Goal: Browse casually

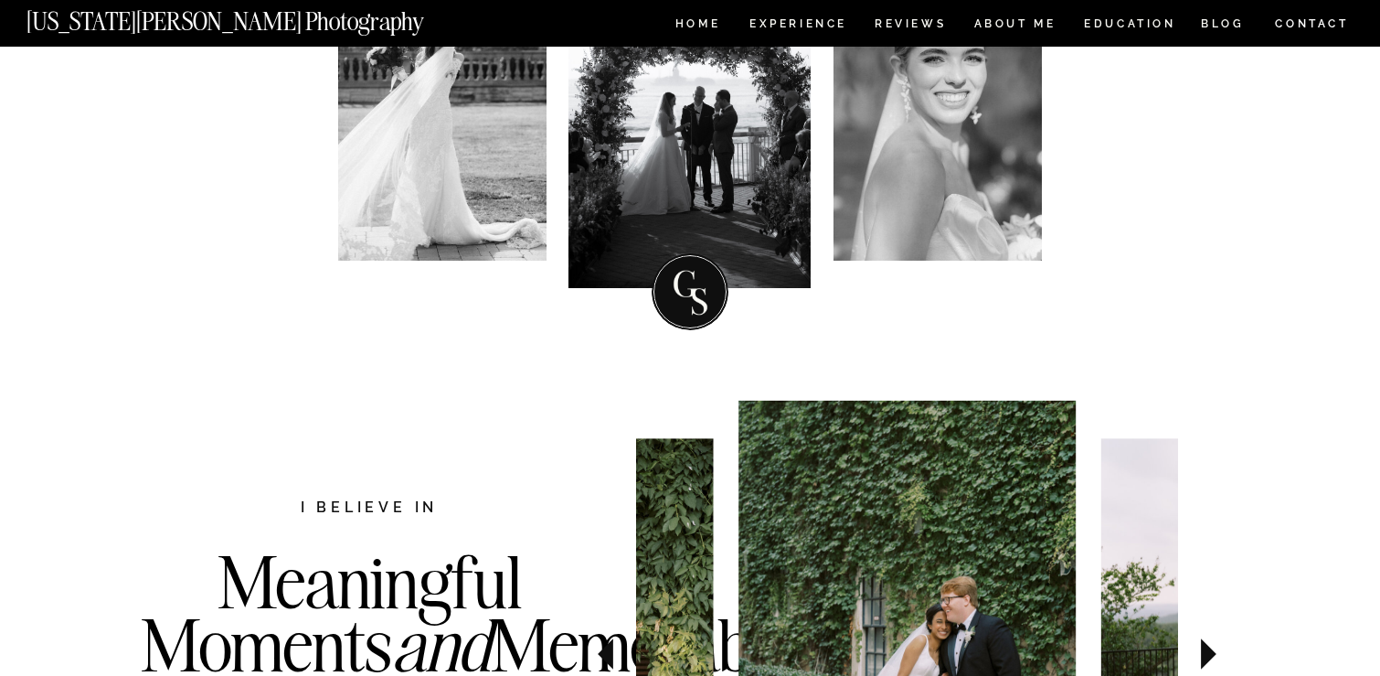
scroll to position [588, 0]
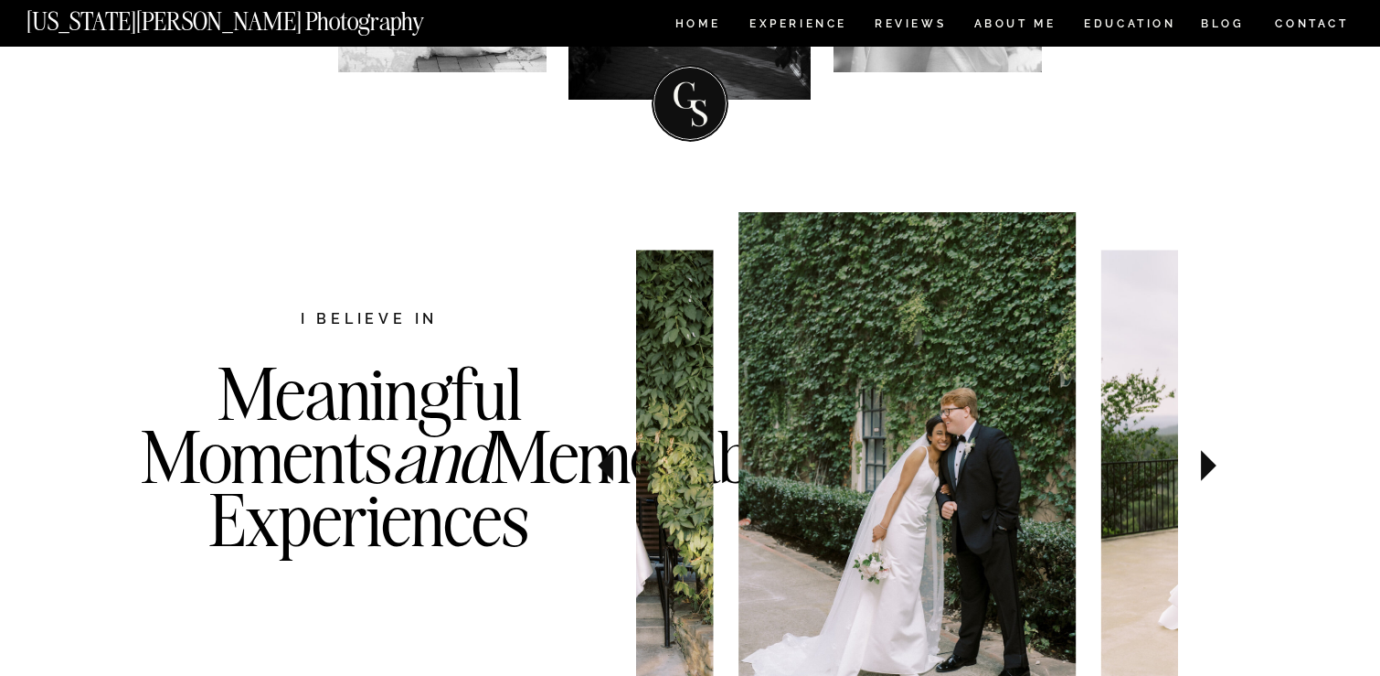
click at [1207, 481] on icon at bounding box center [1208, 465] width 61 height 64
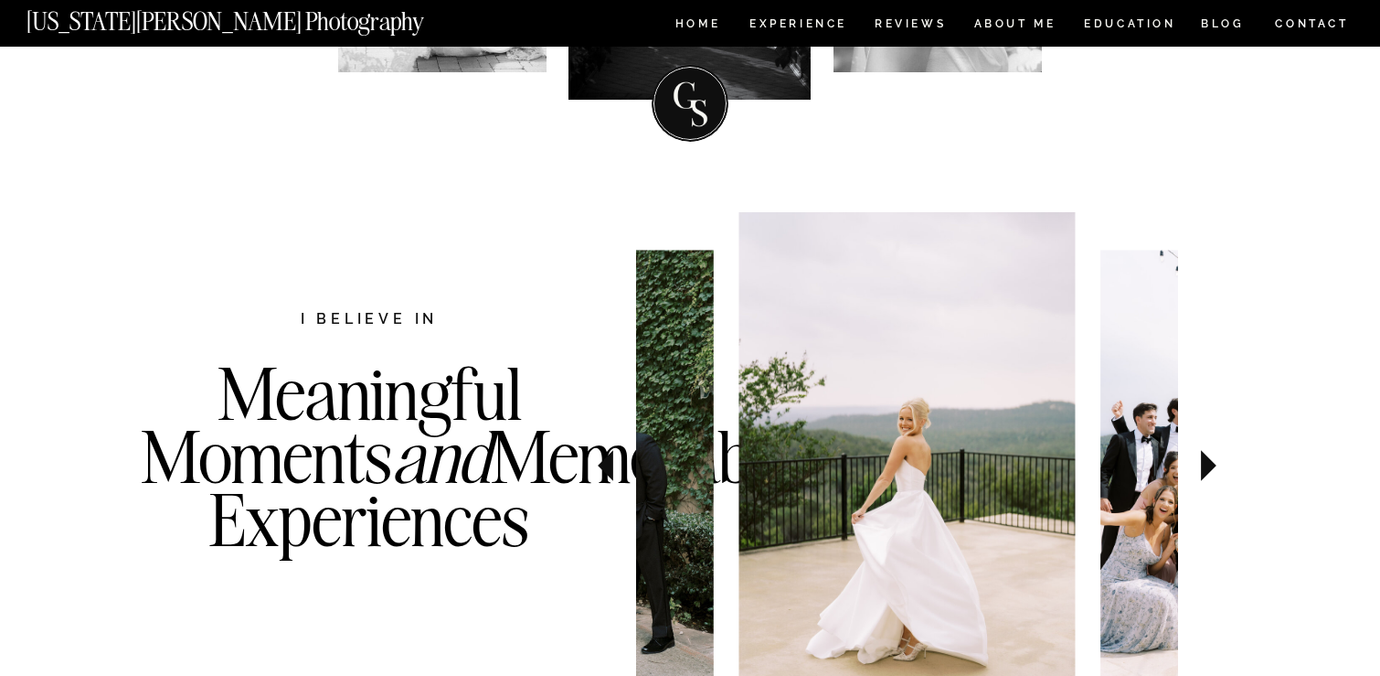
click at [1207, 479] on icon at bounding box center [1208, 465] width 61 height 64
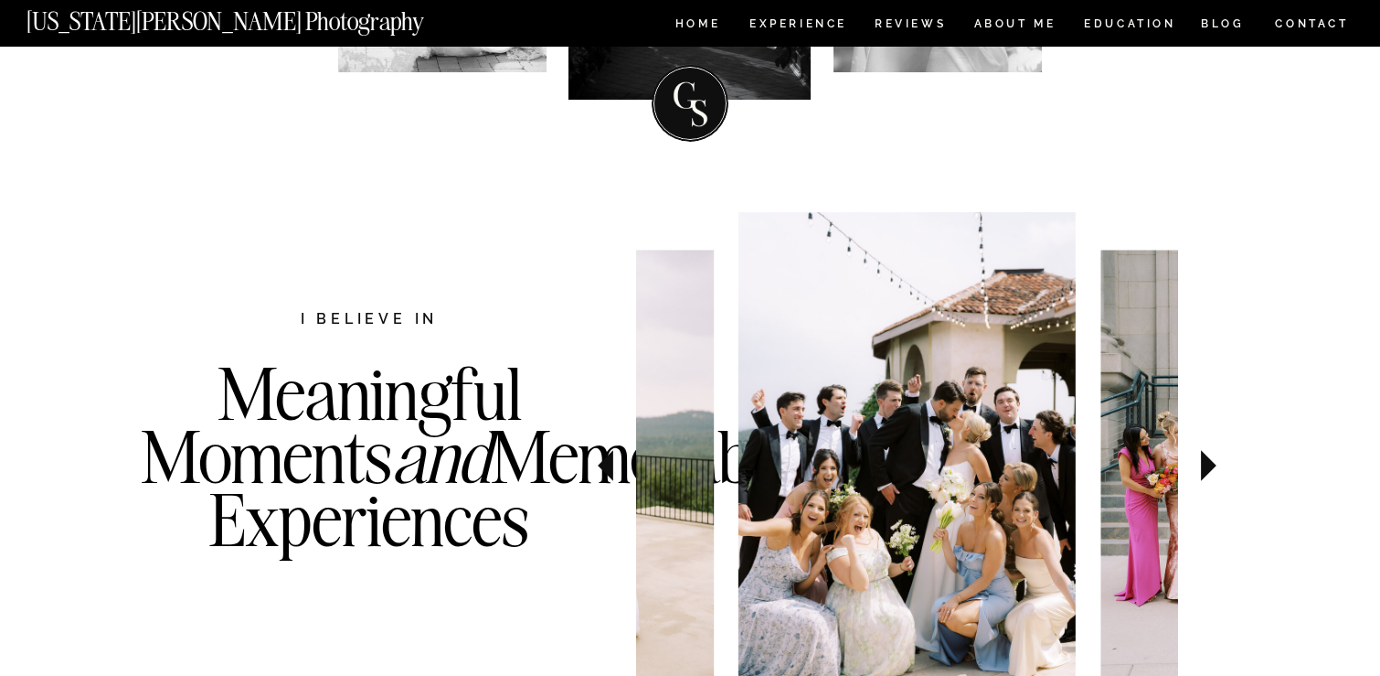
click at [1207, 479] on icon at bounding box center [1208, 465] width 61 height 64
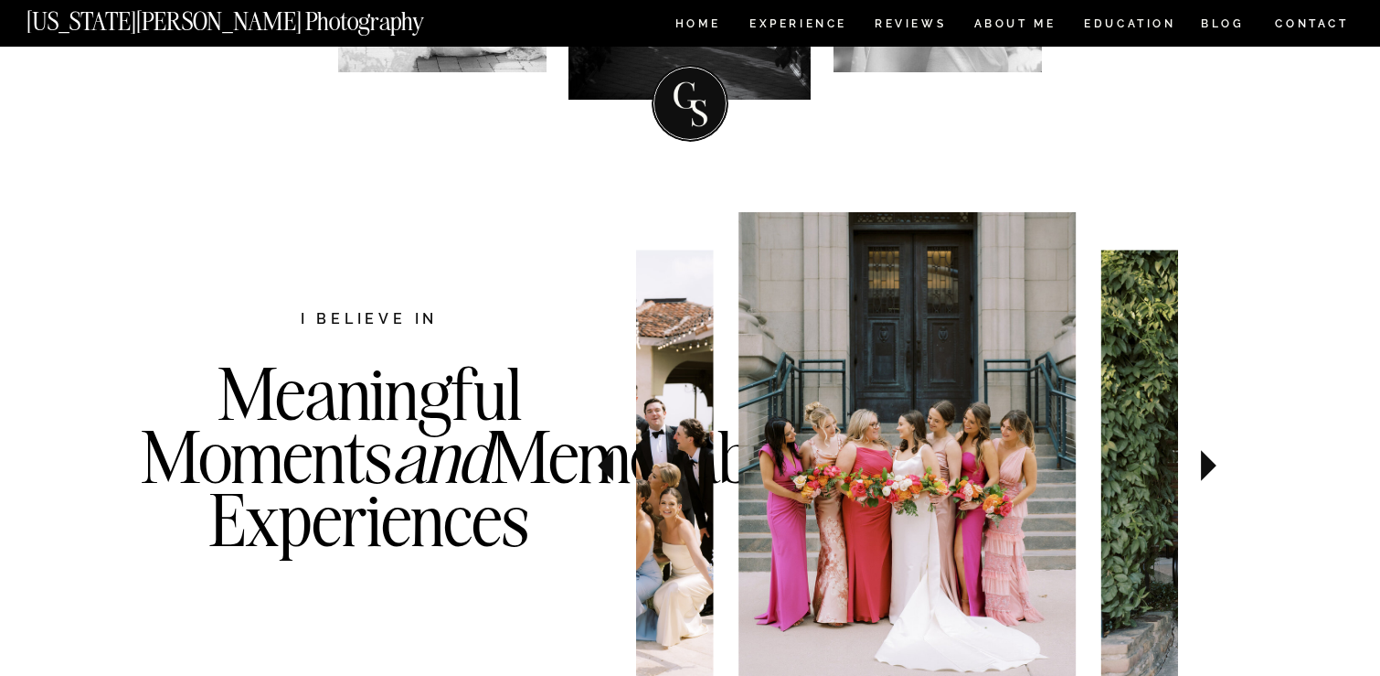
click at [1207, 479] on icon at bounding box center [1208, 465] width 61 height 64
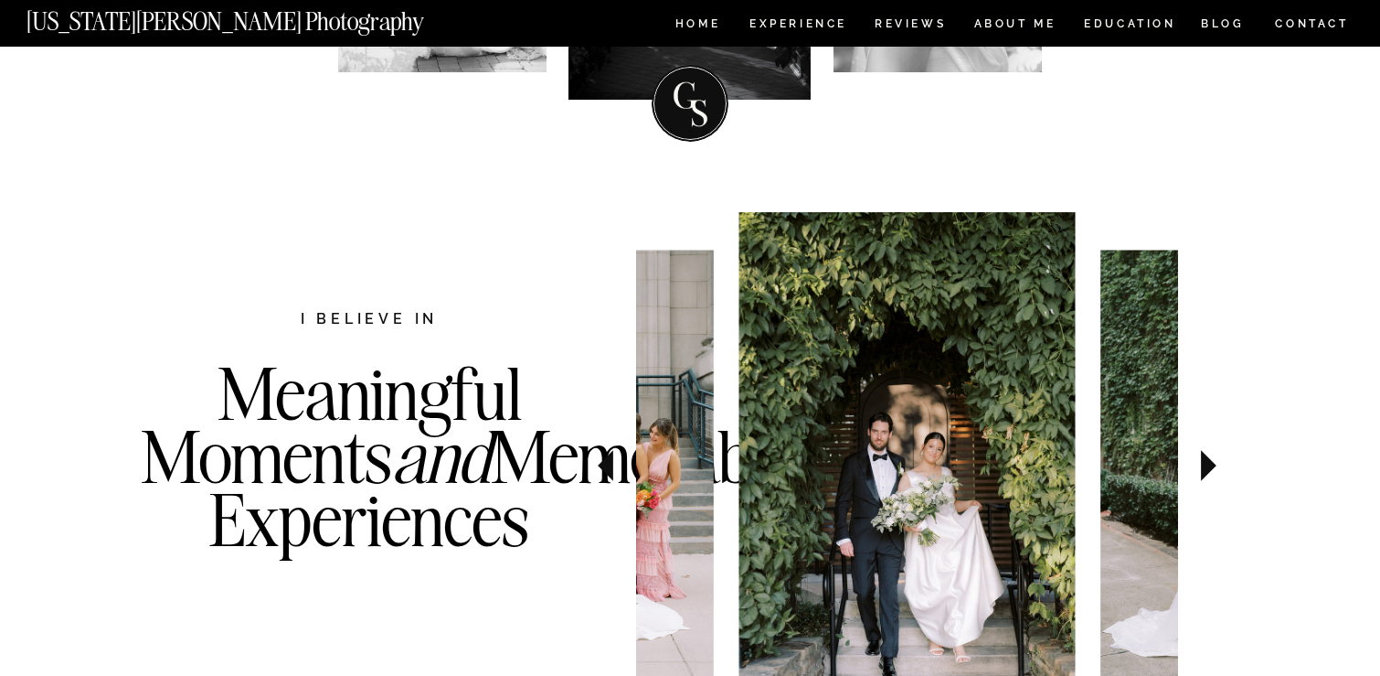
click at [1207, 479] on icon at bounding box center [1208, 465] width 61 height 64
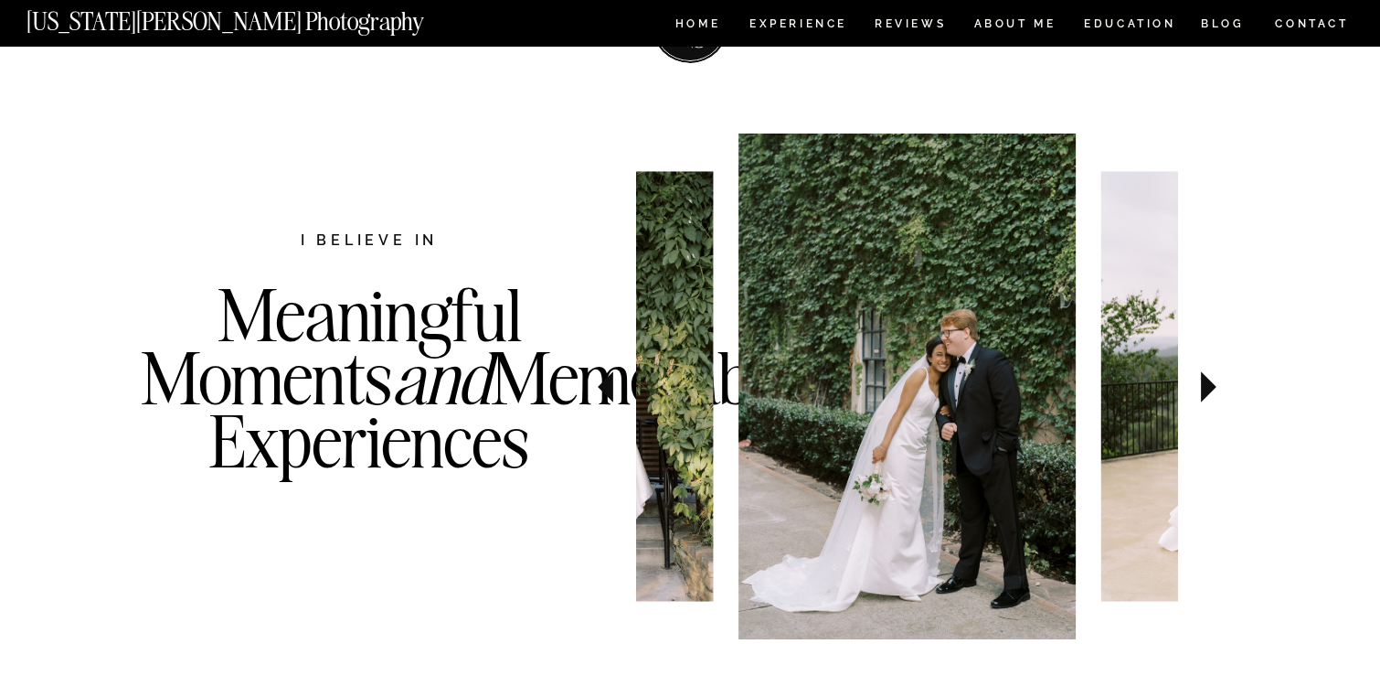
scroll to position [688, 0]
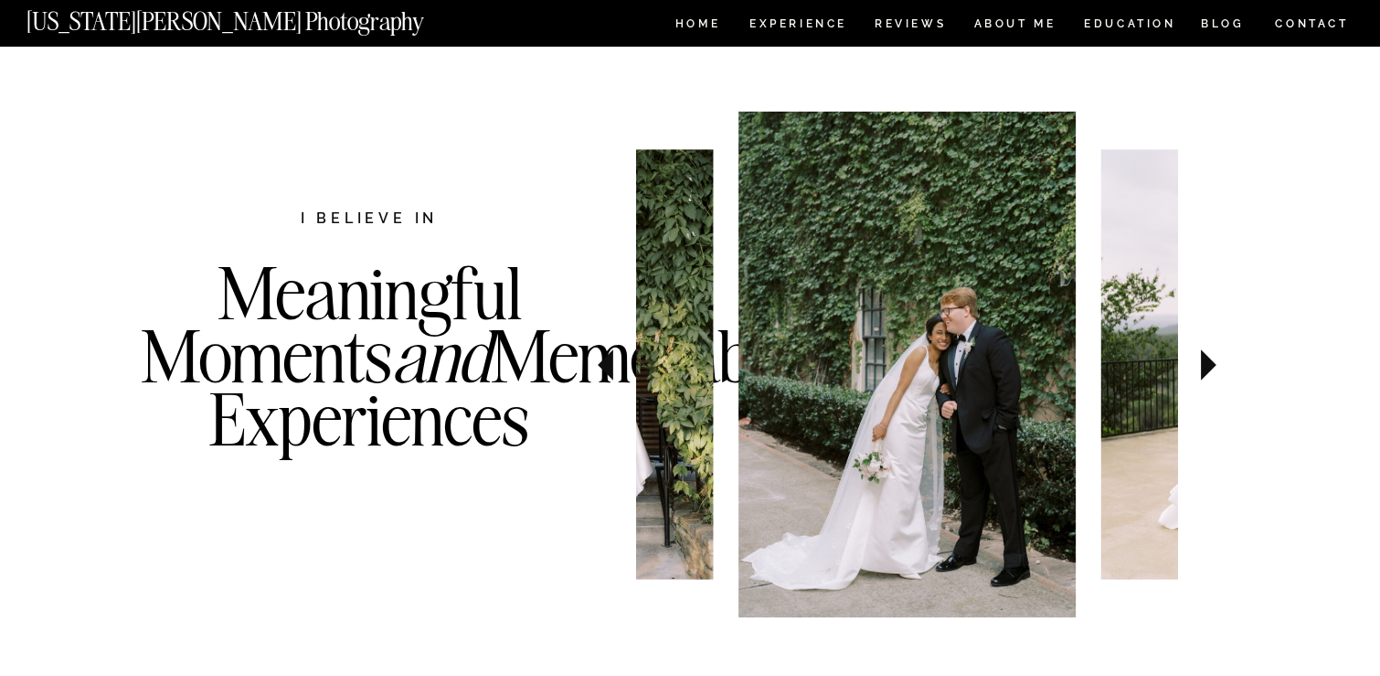
click at [1208, 359] on icon at bounding box center [1209, 364] width 16 height 31
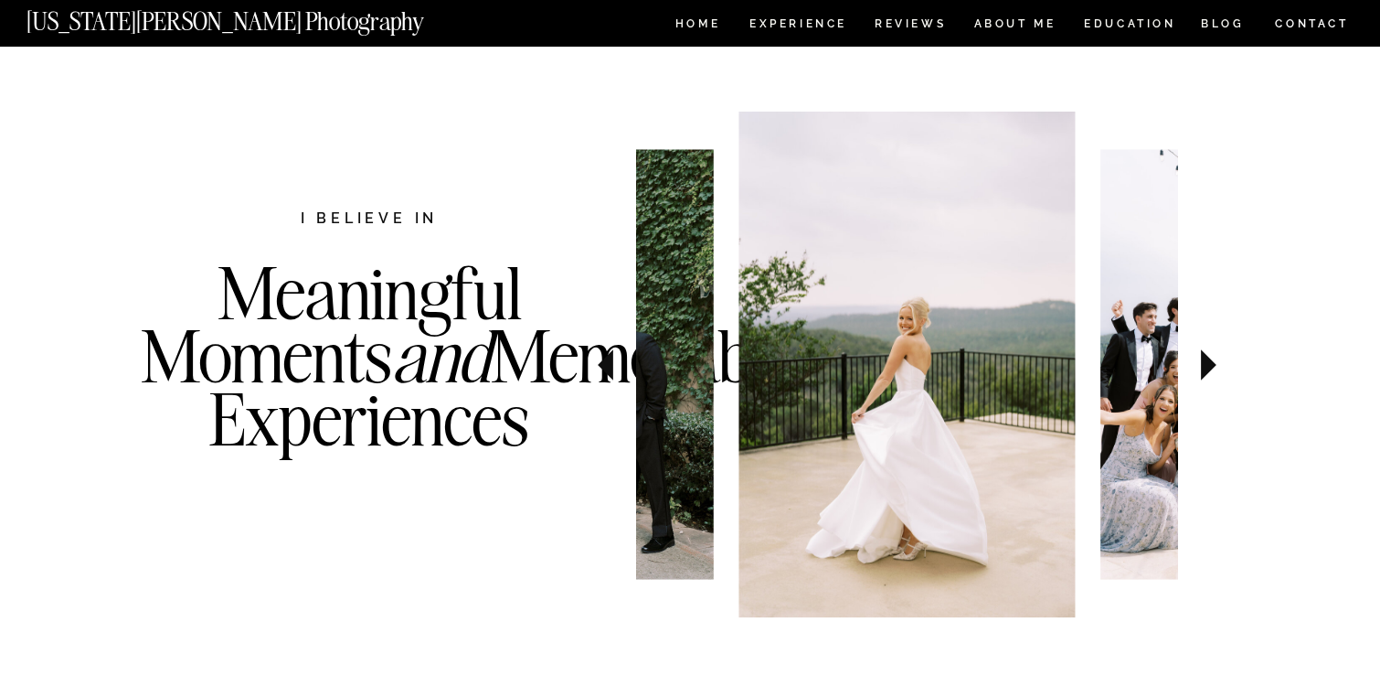
click at [1208, 359] on icon at bounding box center [1209, 364] width 16 height 31
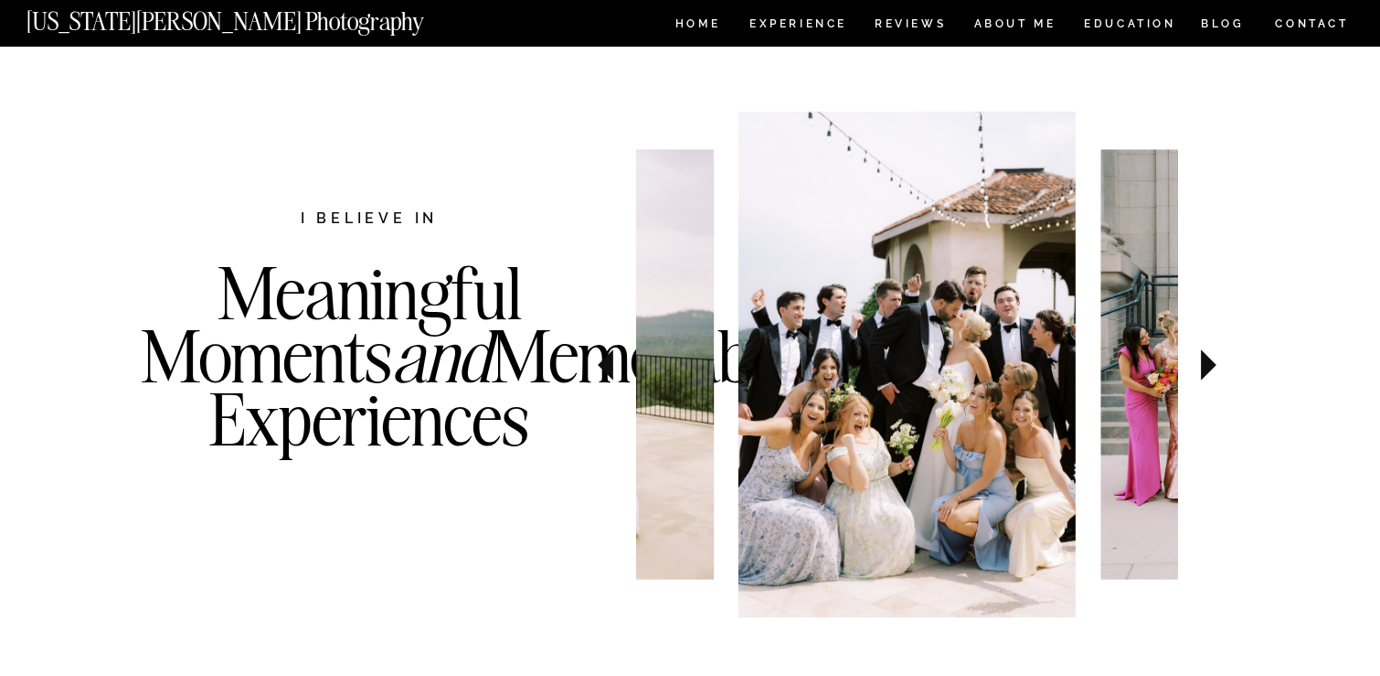
click at [1208, 359] on icon at bounding box center [1209, 364] width 16 height 31
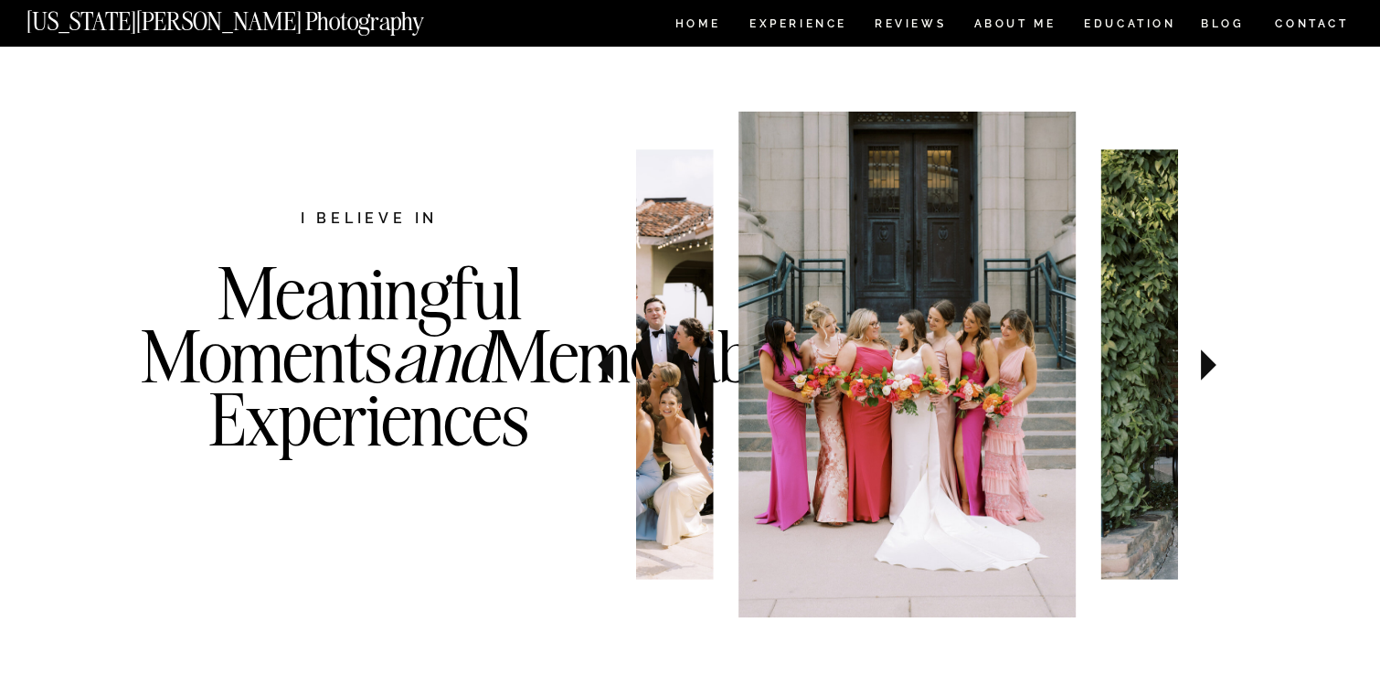
click at [1208, 359] on icon at bounding box center [1209, 364] width 16 height 31
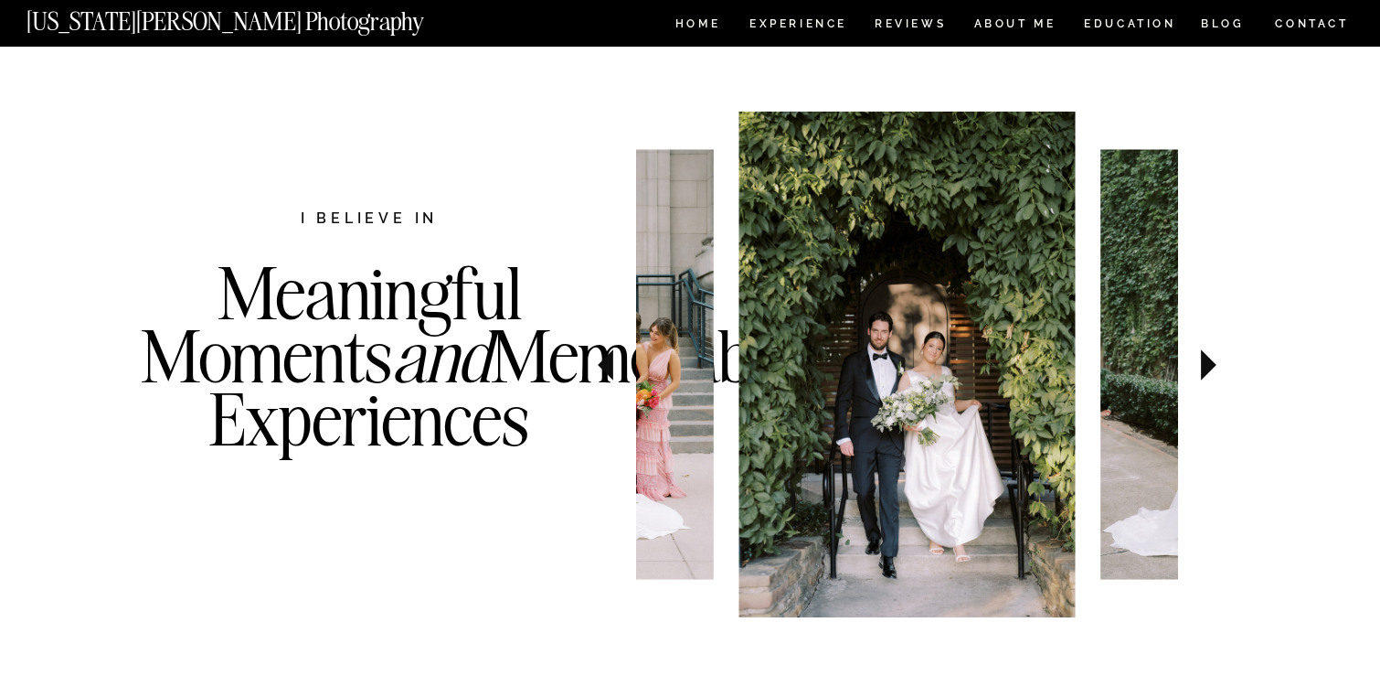
click at [1208, 359] on icon at bounding box center [1209, 364] width 16 height 31
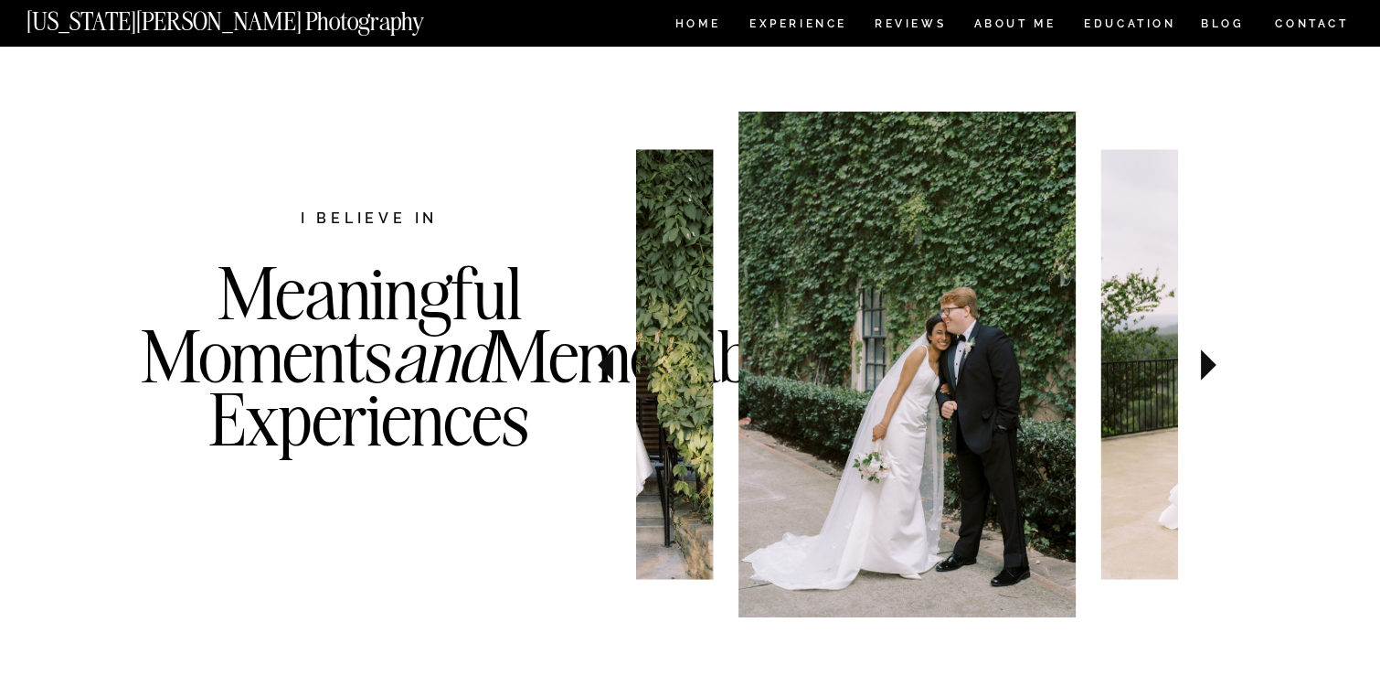
click at [1208, 359] on icon at bounding box center [1209, 364] width 16 height 31
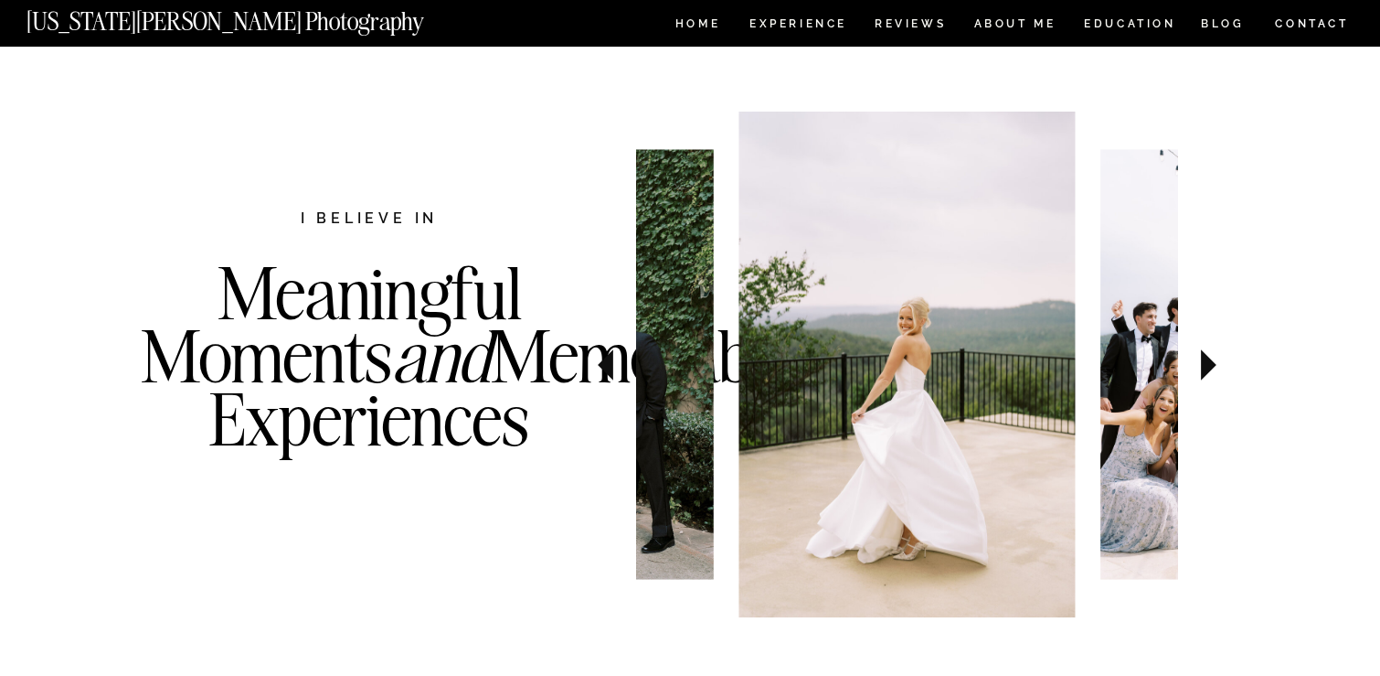
click at [1208, 359] on icon at bounding box center [1209, 364] width 16 height 31
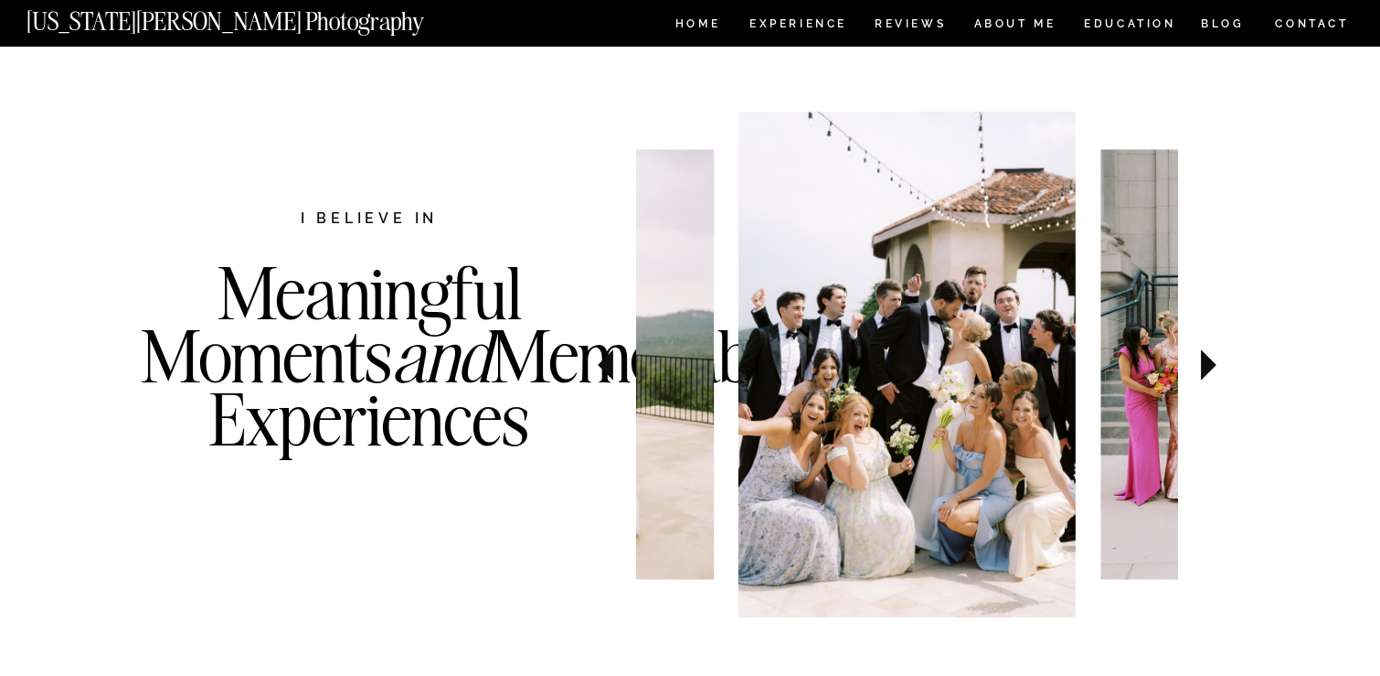
click at [1208, 359] on icon at bounding box center [1209, 364] width 16 height 31
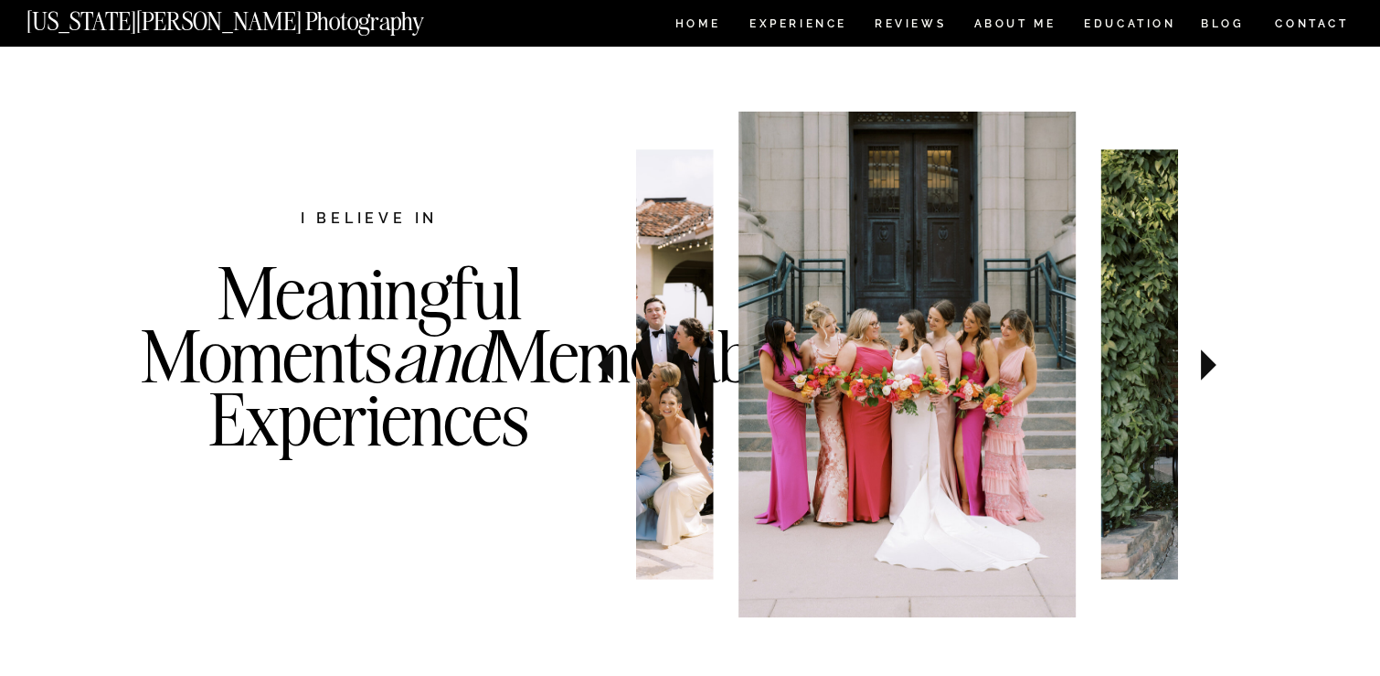
click at [1208, 359] on icon at bounding box center [1209, 364] width 16 height 31
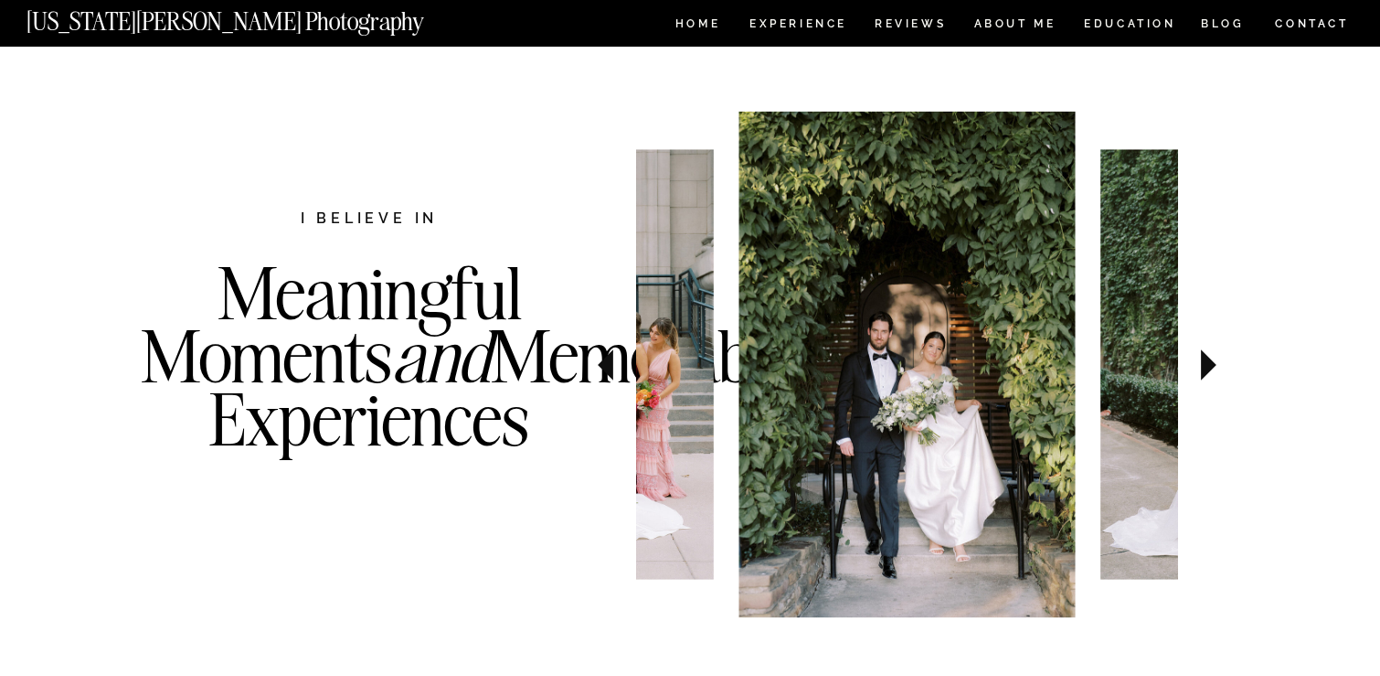
click at [1208, 359] on icon at bounding box center [1209, 364] width 16 height 31
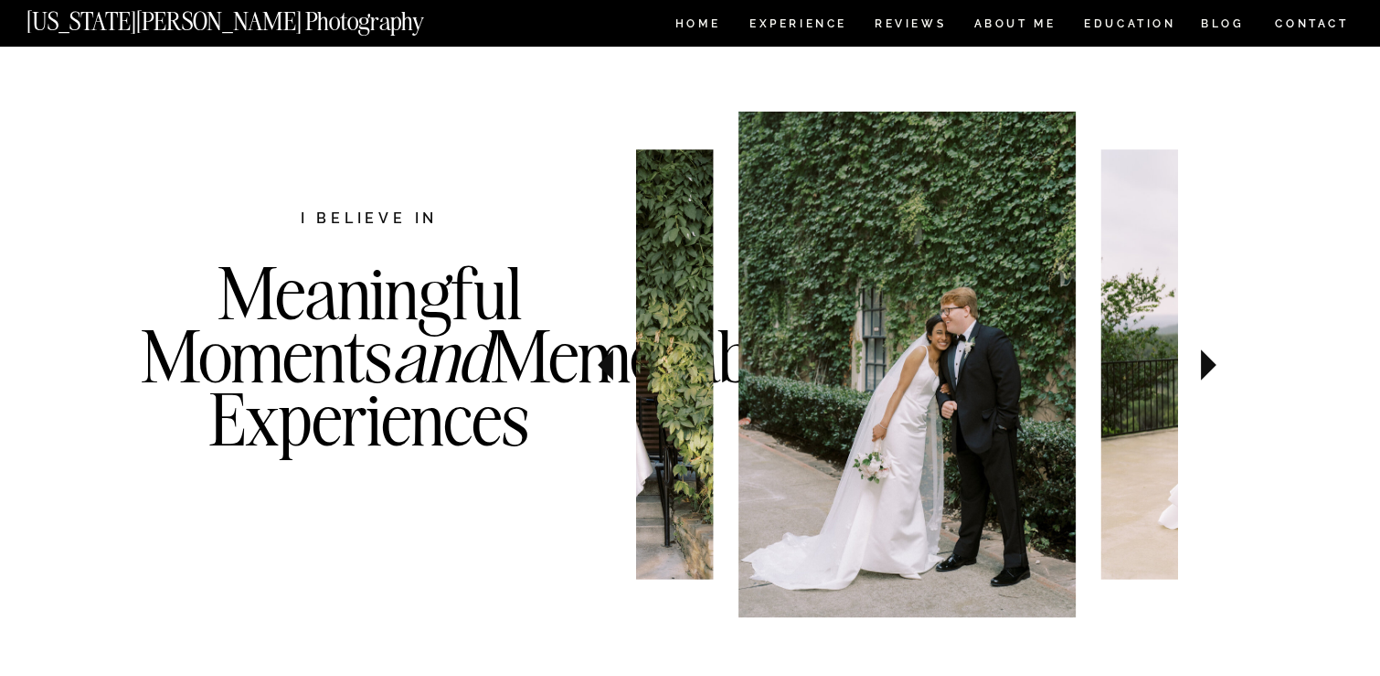
click at [1208, 359] on icon at bounding box center [1209, 364] width 16 height 31
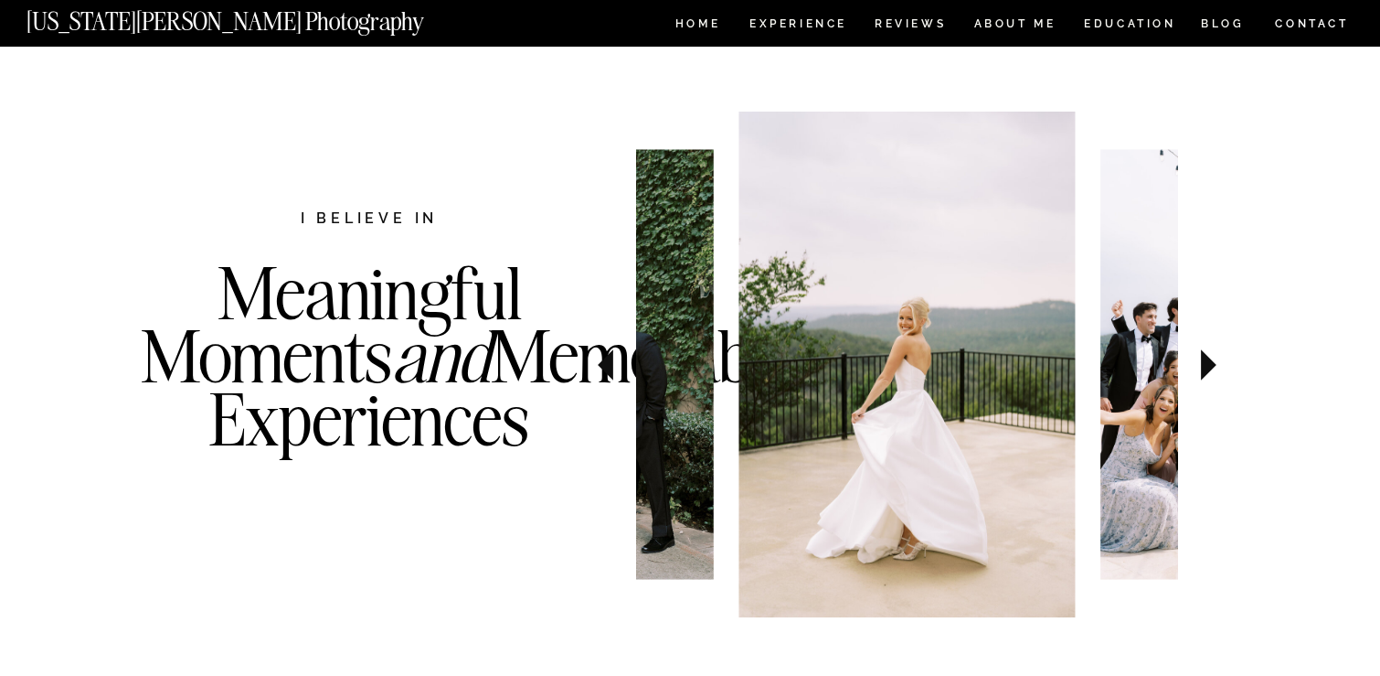
click at [1208, 359] on icon at bounding box center [1209, 364] width 16 height 31
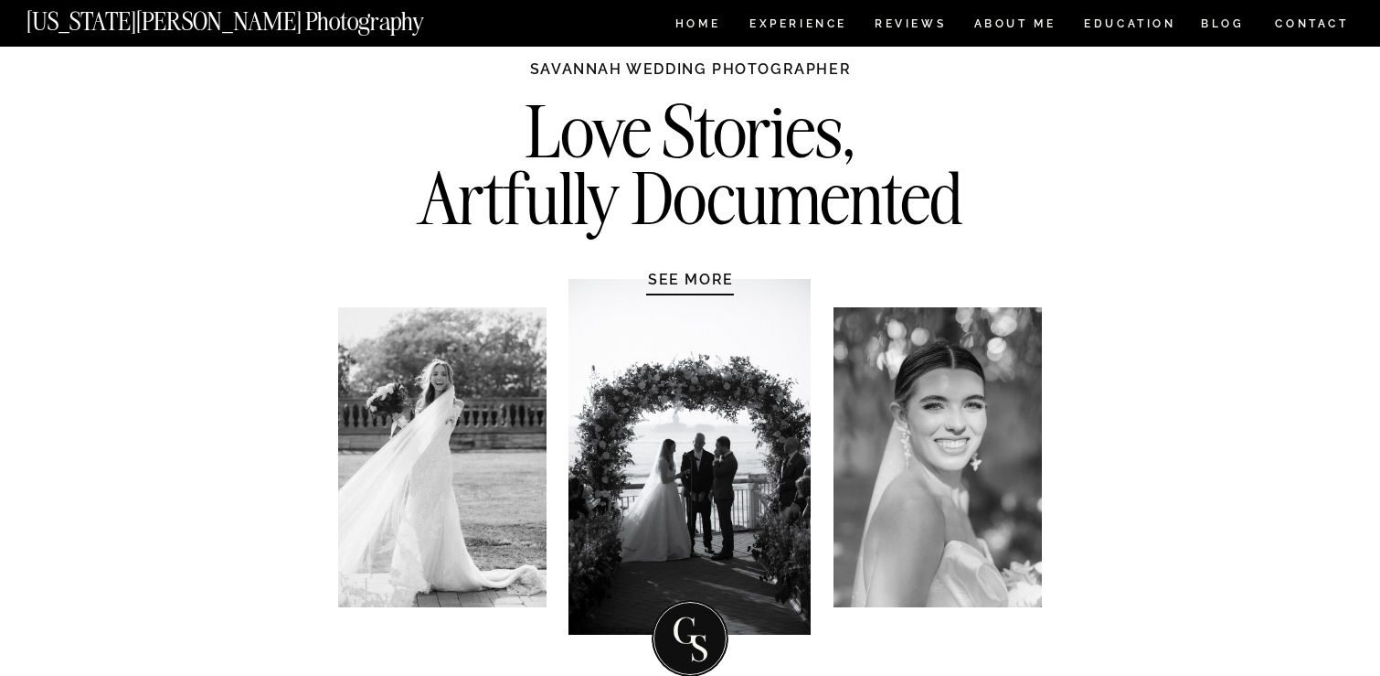
scroll to position [0, 0]
